Goal: Information Seeking & Learning: Learn about a topic

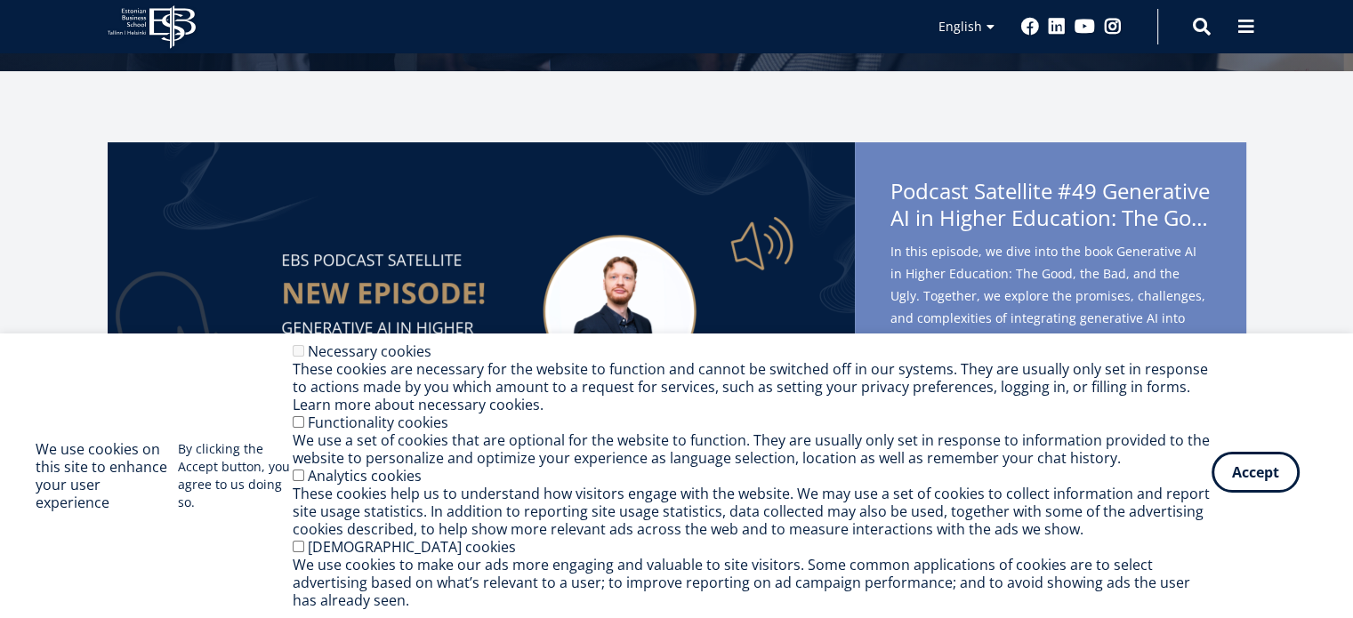
click at [1237, 465] on button "Accept" at bounding box center [1256, 472] width 88 height 41
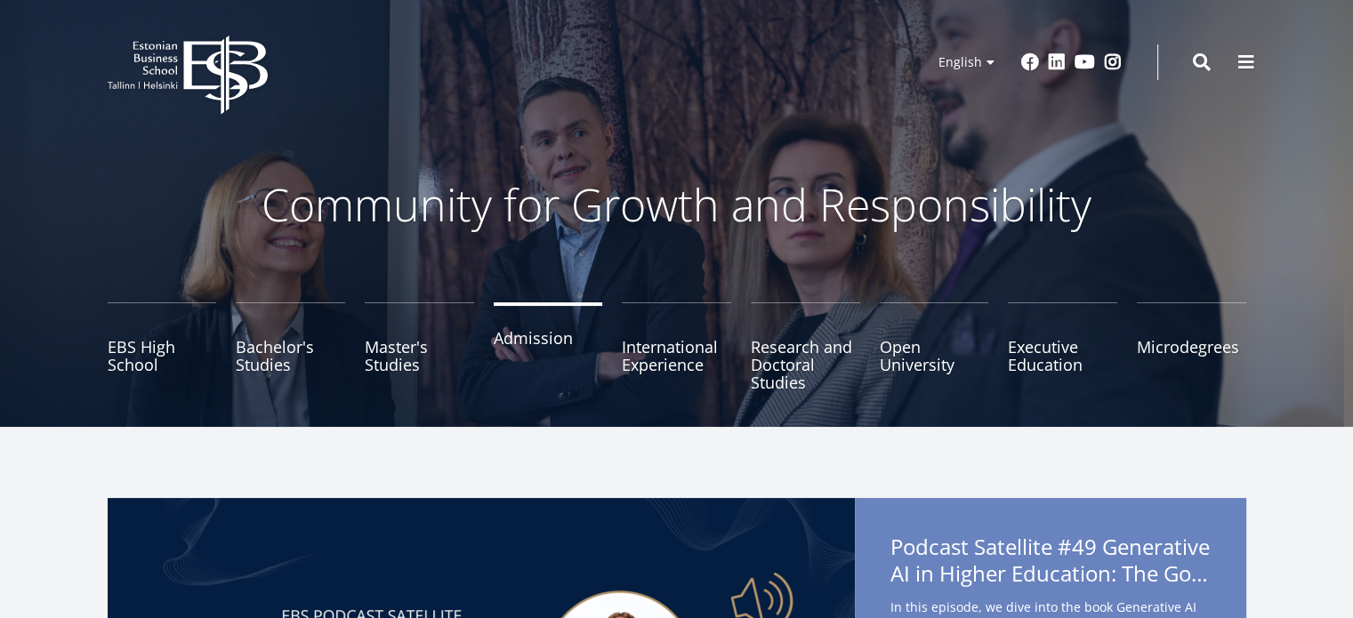
click at [534, 346] on link "Admission" at bounding box center [548, 346] width 109 height 89
click at [535, 338] on link "Admission" at bounding box center [548, 346] width 109 height 89
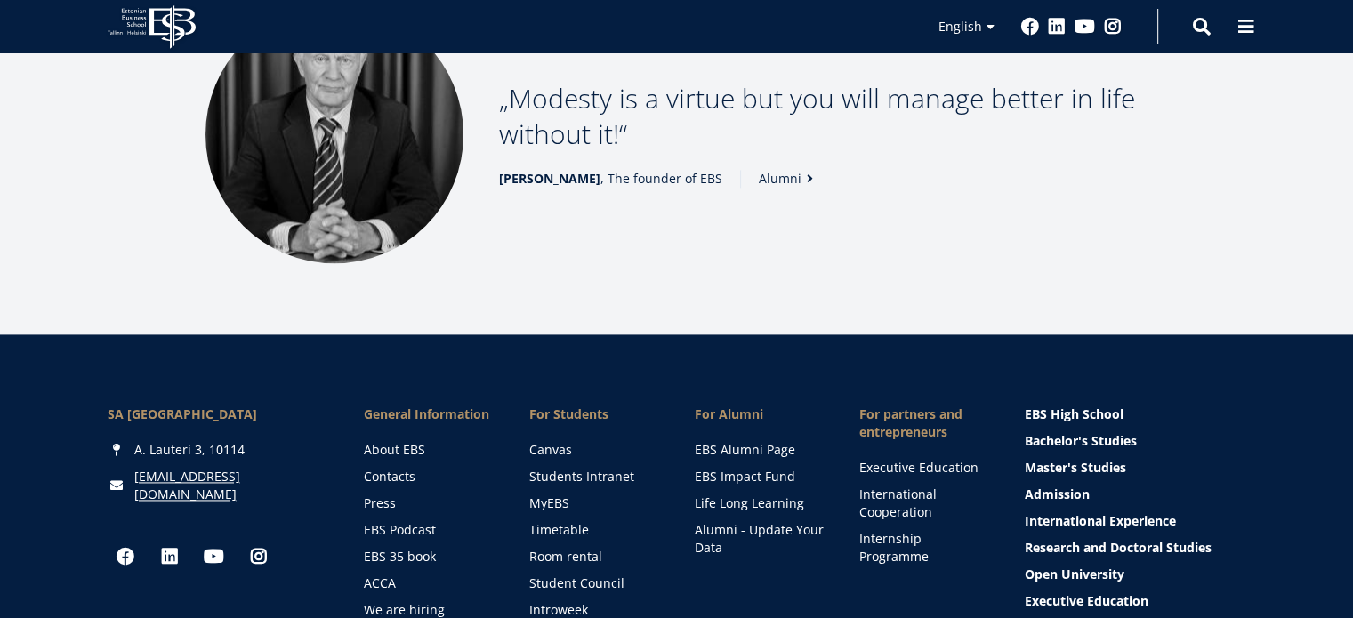
scroll to position [2601, 0]
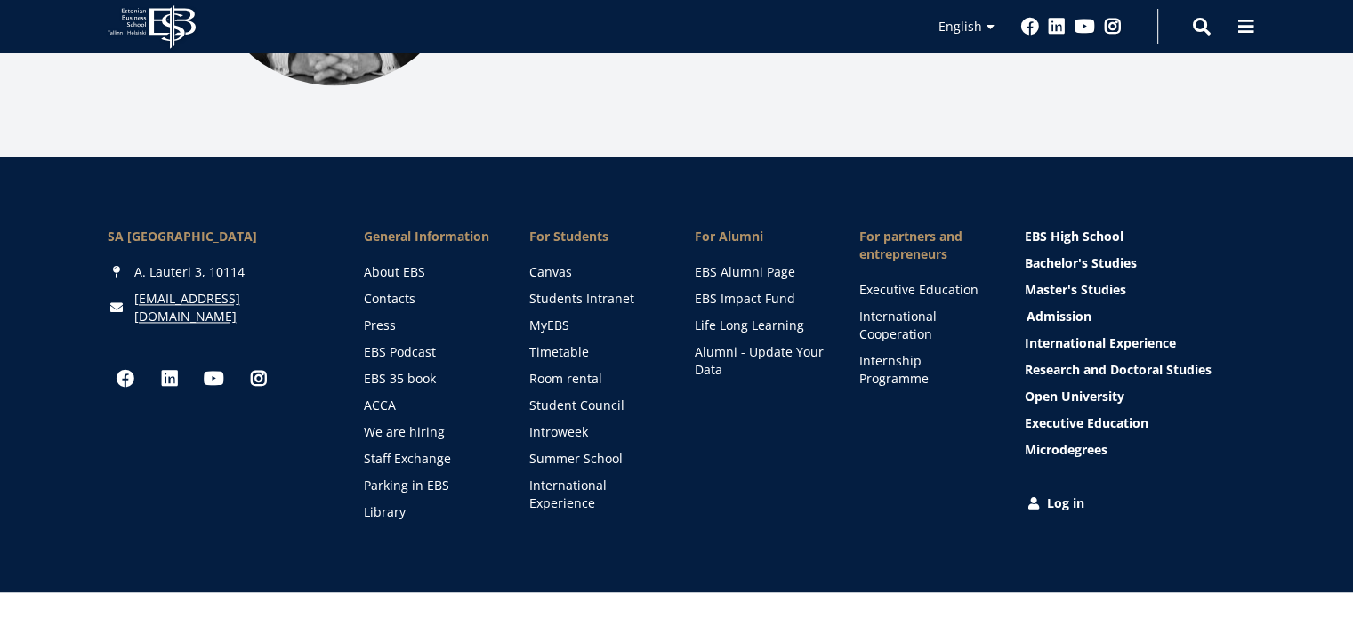
click at [1058, 308] on link "Admission" at bounding box center [1136, 317] width 221 height 18
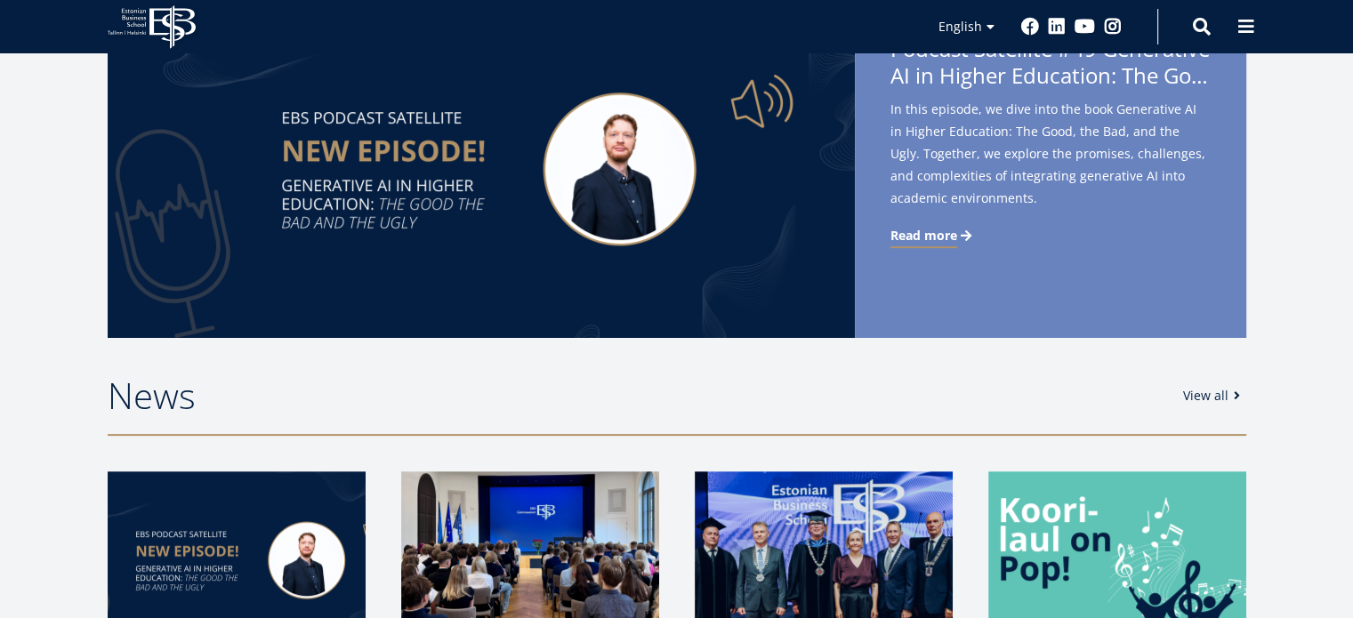
scroll to position [534, 0]
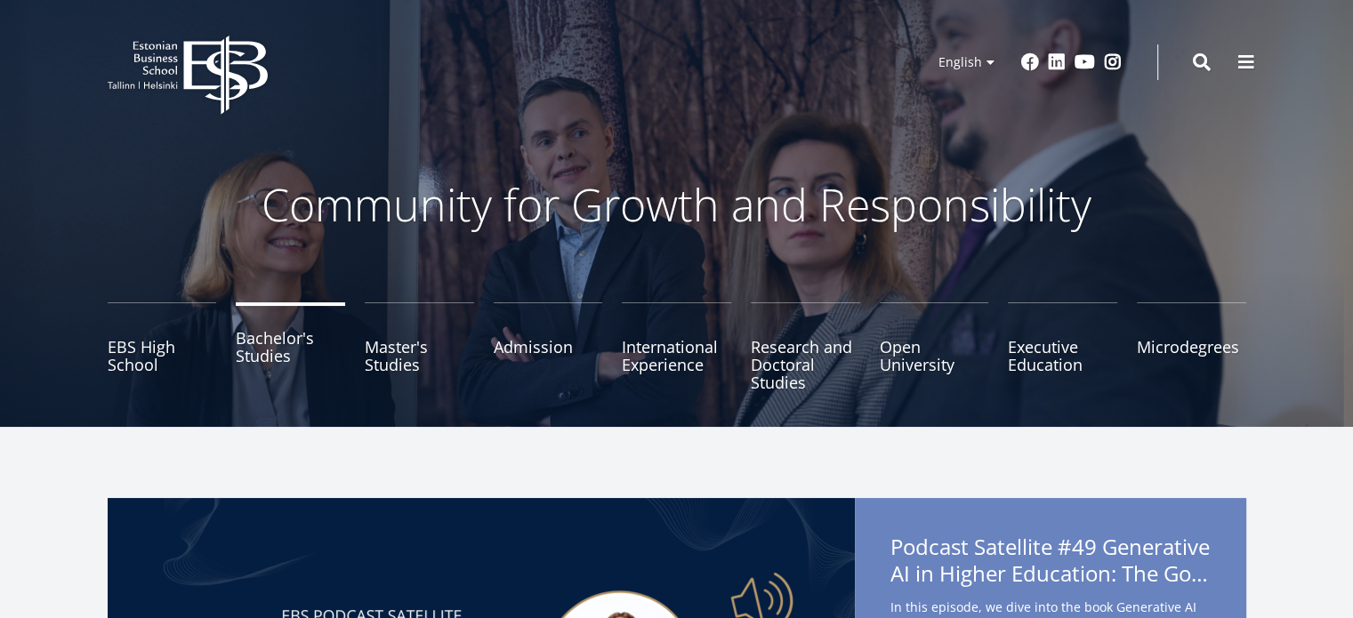
click at [278, 341] on link "Bachelor's Studies" at bounding box center [290, 346] width 109 height 89
click at [275, 345] on link "Bachelor's Studies" at bounding box center [290, 346] width 109 height 89
